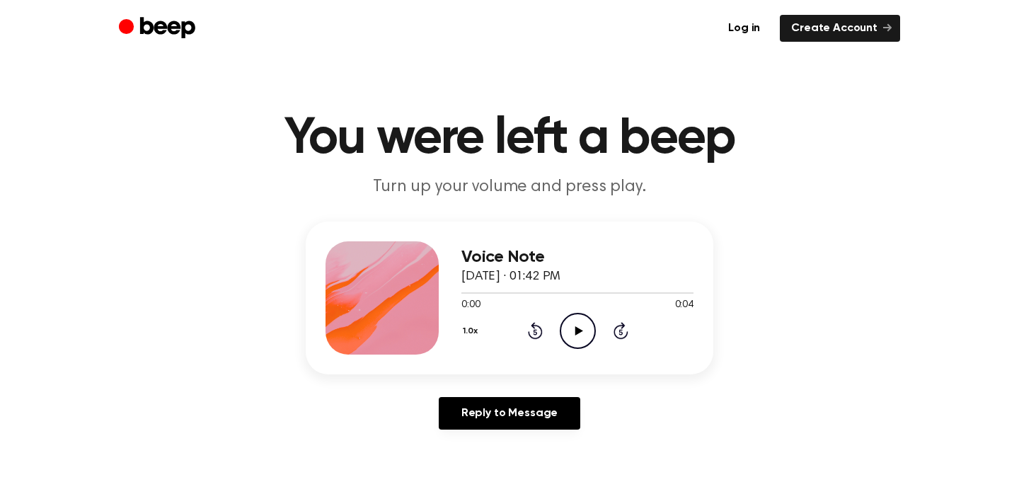
click at [573, 325] on icon "Play Audio" at bounding box center [578, 331] width 36 height 36
click at [569, 335] on icon "Play Audio" at bounding box center [578, 331] width 36 height 36
click at [572, 319] on icon "Play Audio" at bounding box center [578, 331] width 36 height 36
click at [570, 318] on icon "Play Audio" at bounding box center [578, 331] width 36 height 36
click at [576, 331] on icon at bounding box center [578, 330] width 8 height 9
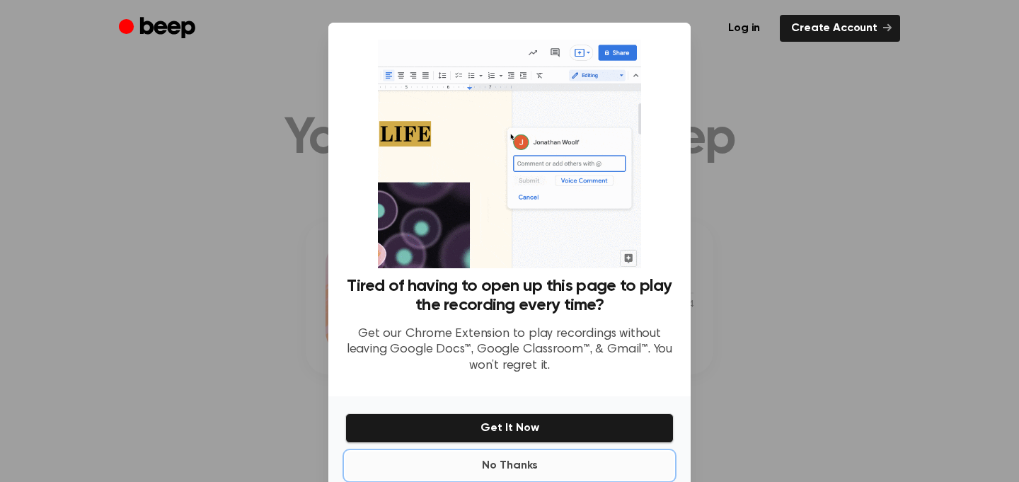
click at [509, 468] on button "No Thanks" at bounding box center [509, 465] width 328 height 28
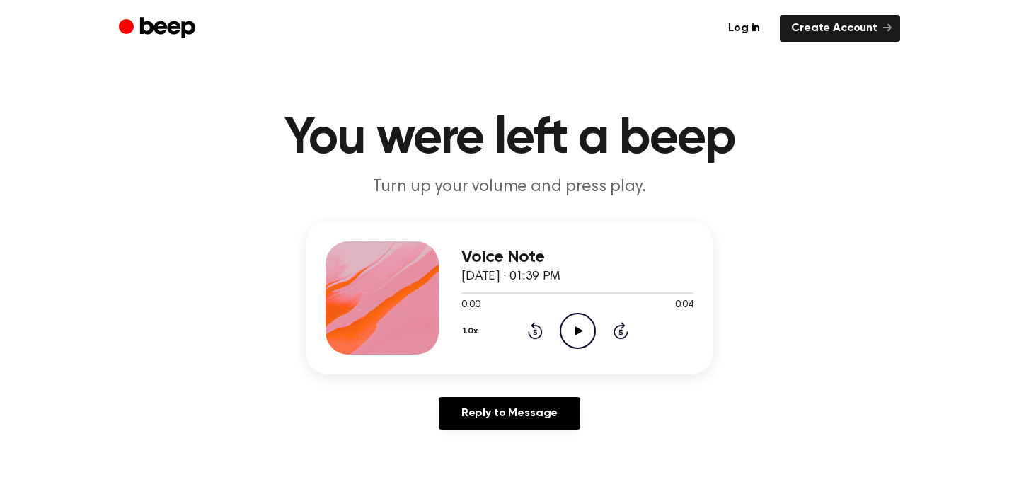
click at [574, 327] on icon "Play Audio" at bounding box center [578, 331] width 36 height 36
click at [591, 314] on icon "Play Audio" at bounding box center [578, 331] width 36 height 36
click at [575, 339] on icon "Play Audio" at bounding box center [578, 331] width 36 height 36
click at [583, 323] on icon "Play Audio" at bounding box center [578, 331] width 36 height 36
click at [572, 316] on icon "Play Audio" at bounding box center [578, 331] width 36 height 36
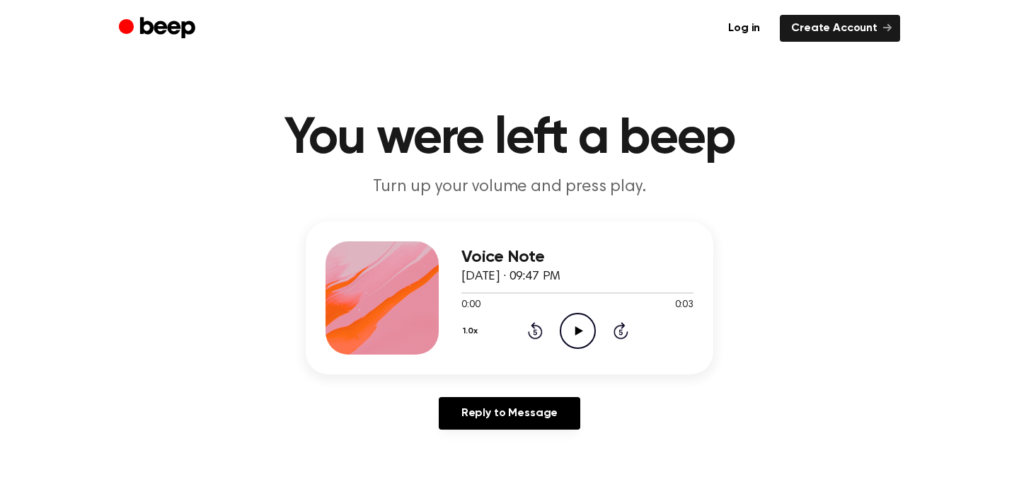
click at [570, 335] on icon "Play Audio" at bounding box center [578, 331] width 36 height 36
click at [561, 335] on icon "Play Audio" at bounding box center [578, 331] width 36 height 36
click at [566, 329] on icon "Play Audio" at bounding box center [578, 331] width 36 height 36
click at [590, 333] on icon "Play Audio" at bounding box center [578, 331] width 36 height 36
click at [563, 329] on icon "Play Audio" at bounding box center [578, 331] width 36 height 36
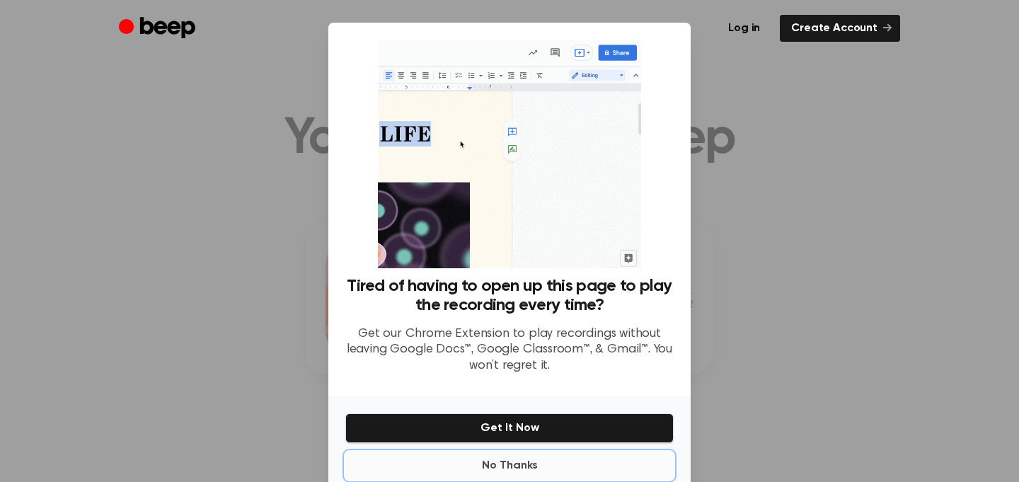
click at [496, 456] on button "No Thanks" at bounding box center [509, 465] width 328 height 28
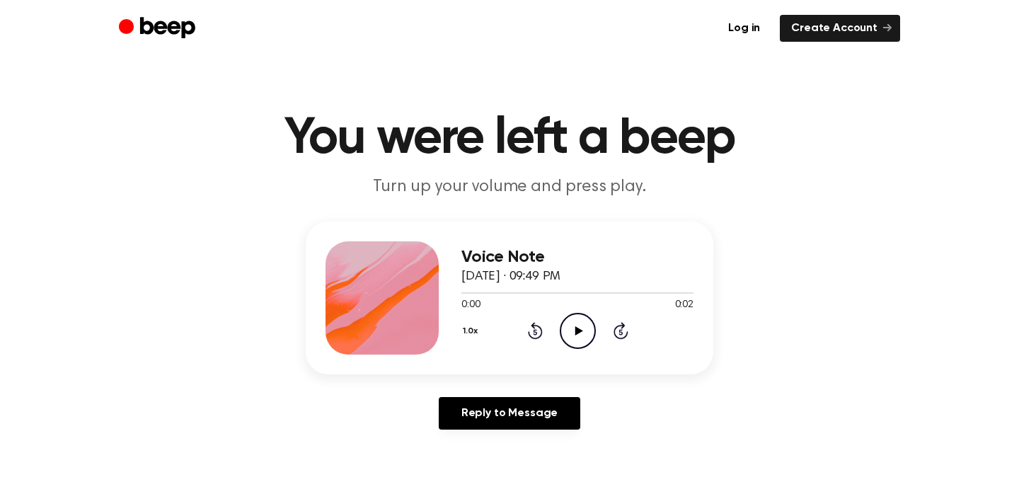
click at [566, 340] on icon "Play Audio" at bounding box center [578, 331] width 36 height 36
